Goal: Information Seeking & Learning: Learn about a topic

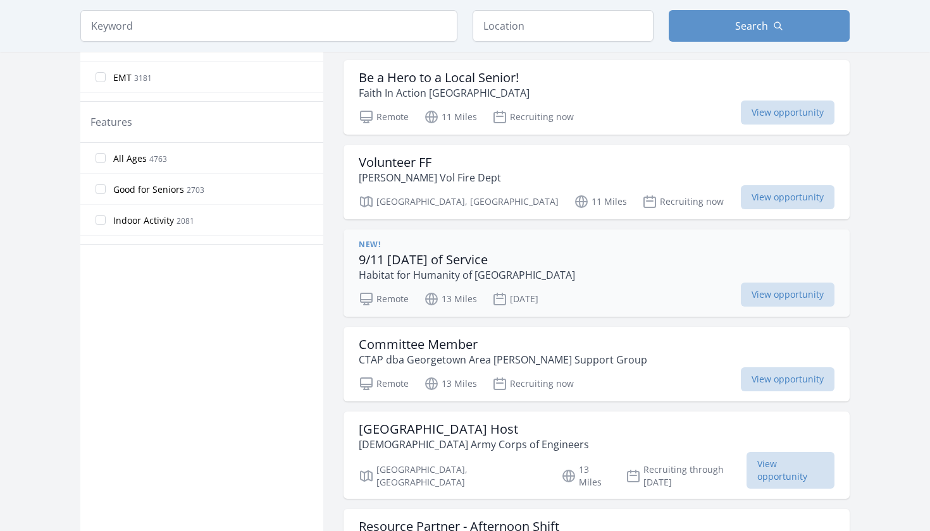
scroll to position [636, 0]
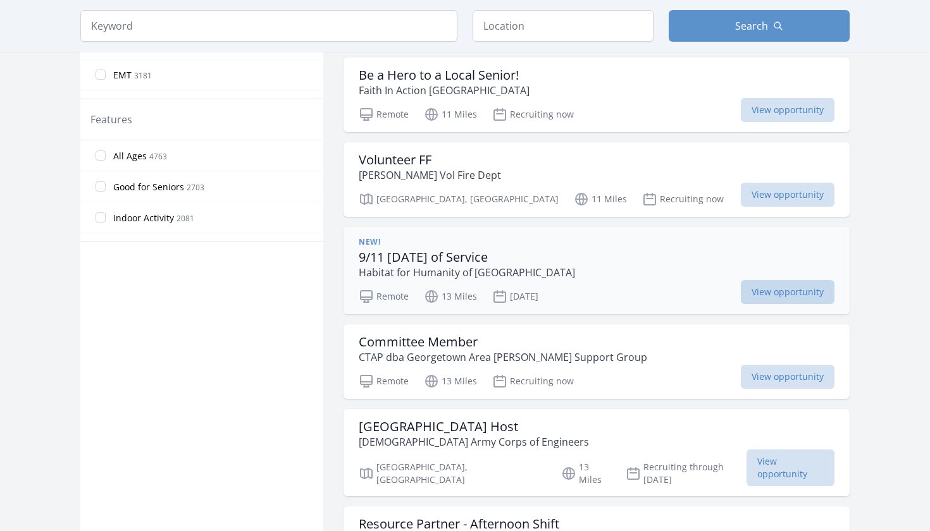
click at [741, 295] on span "View opportunity" at bounding box center [788, 292] width 94 height 24
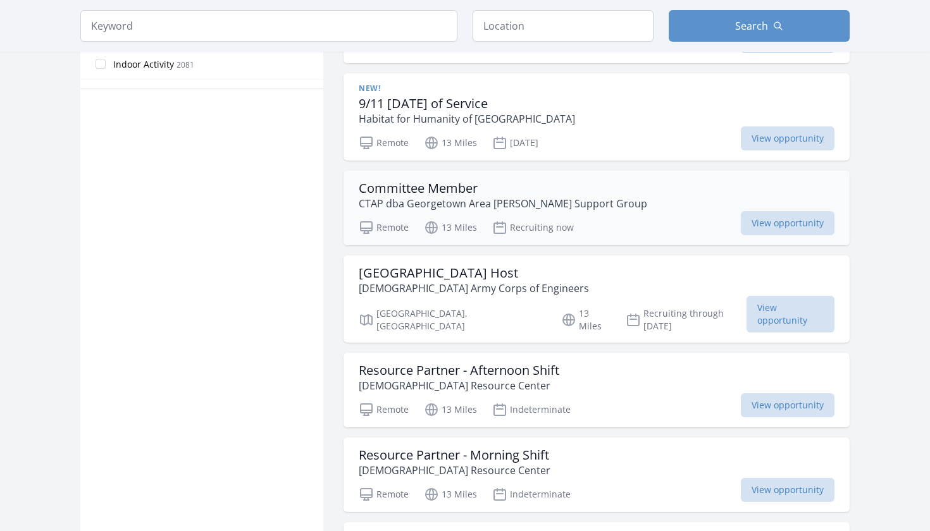
scroll to position [794, 0]
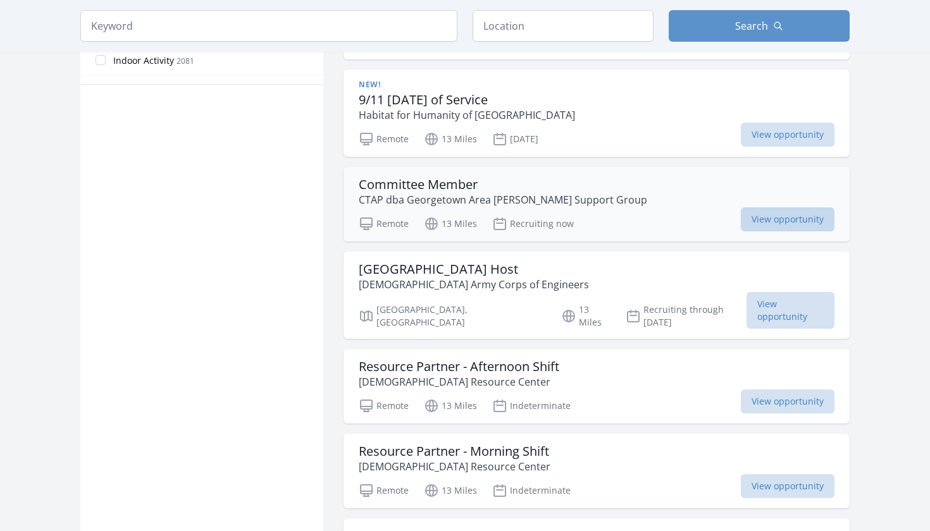
click at [741, 221] on span "View opportunity" at bounding box center [788, 219] width 94 height 24
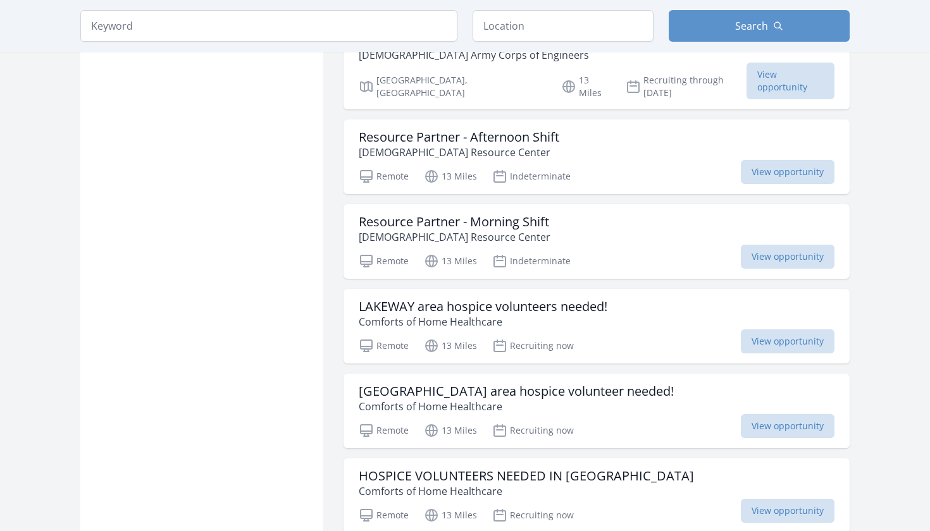
scroll to position [1028, 0]
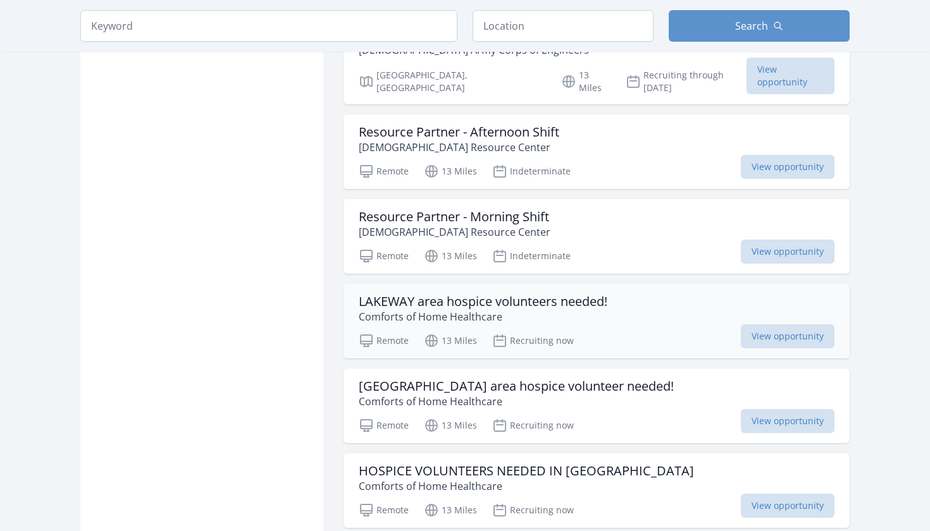
click at [435, 294] on h3 "LAKEWAY area hospice volunteers needed!" at bounding box center [483, 301] width 249 height 15
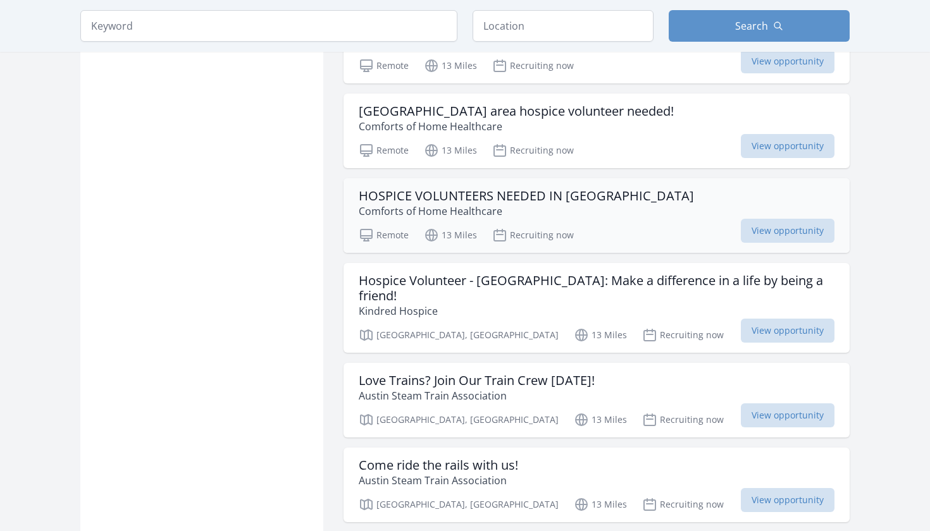
scroll to position [1309, 0]
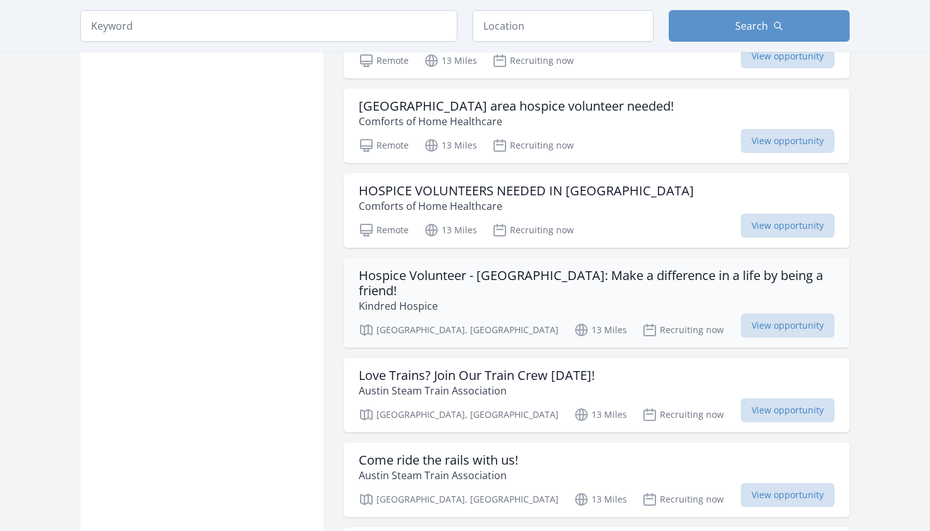
click at [512, 268] on h3 "Hospice Volunteer - [GEOGRAPHIC_DATA]: Make a difference in a life by being a f…" at bounding box center [597, 283] width 476 height 30
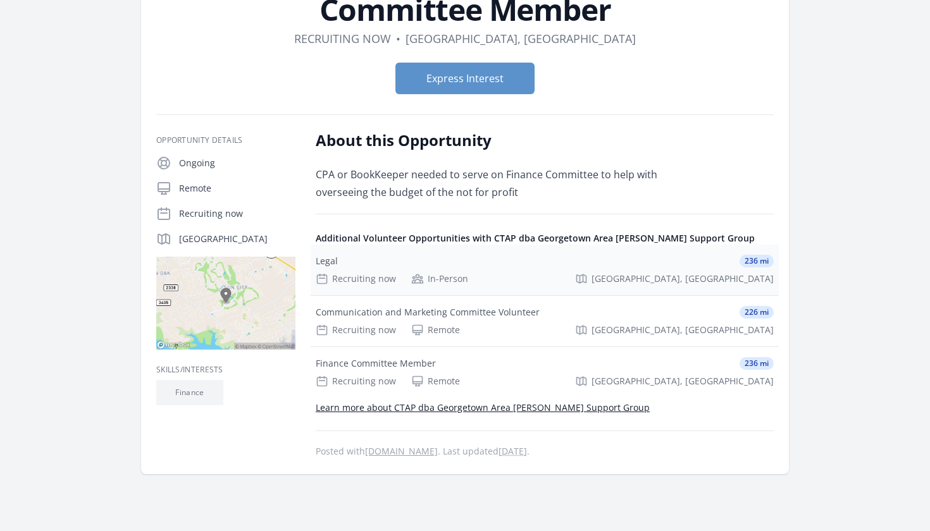
scroll to position [105, 0]
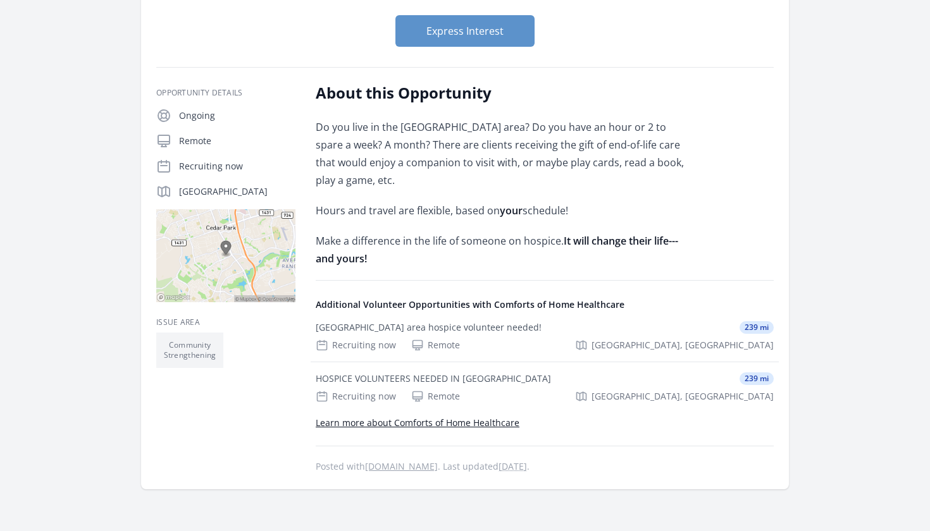
scroll to position [151, 0]
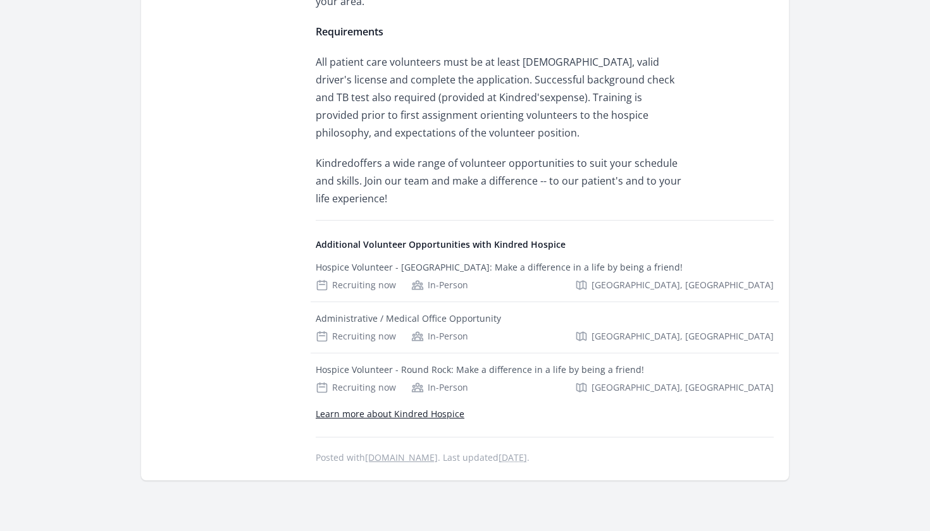
scroll to position [731, 0]
